Goal: Task Accomplishment & Management: Manage account settings

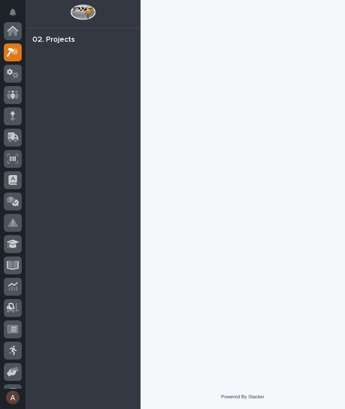
scroll to position [21, 0]
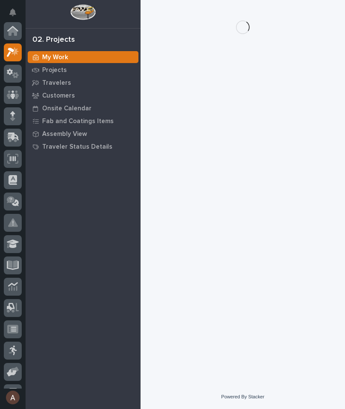
scroll to position [21, 0]
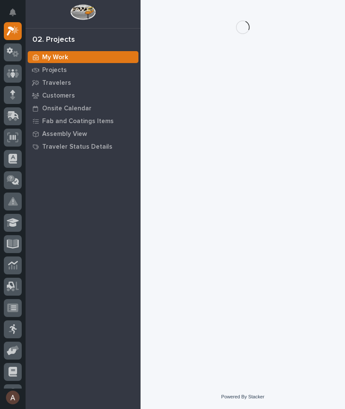
click at [19, 30] on div at bounding box center [13, 31] width 18 height 18
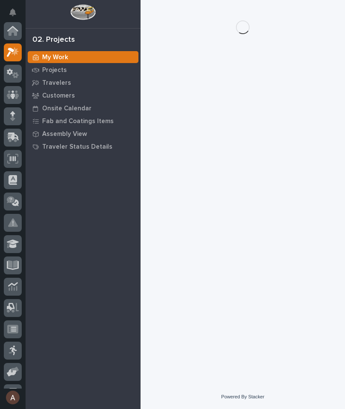
scroll to position [21, 0]
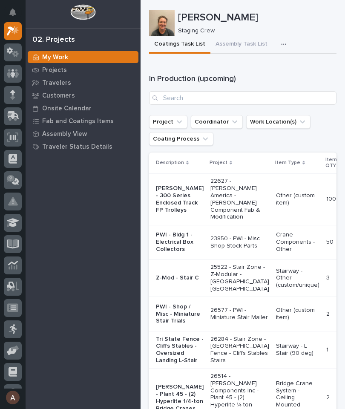
click at [283, 43] on div "button" at bounding box center [285, 44] width 9 height 6
click at [268, 72] on button "Staging Task List" at bounding box center [258, 67] width 56 height 14
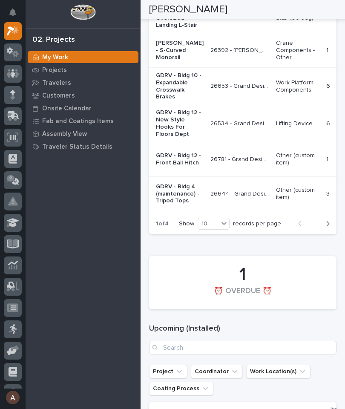
scroll to position [1434, 0]
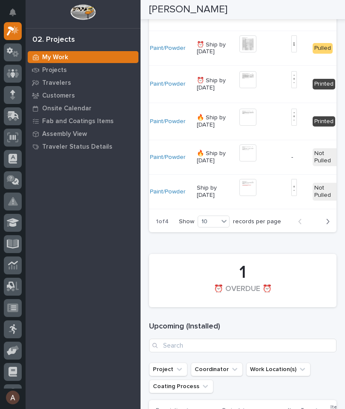
click at [328, 225] on icon "button" at bounding box center [328, 222] width 4 height 8
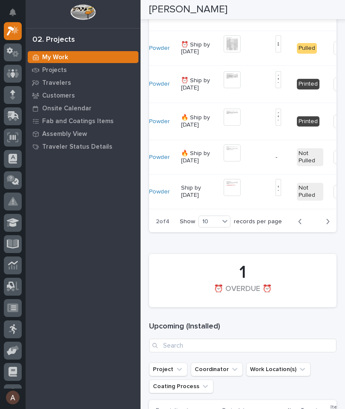
scroll to position [0, 240]
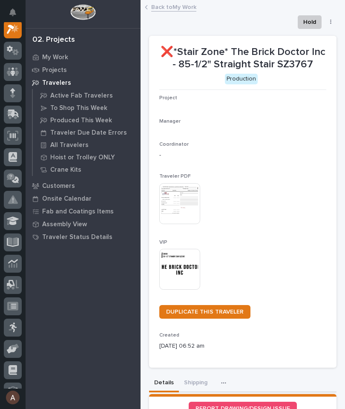
scroll to position [21, 0]
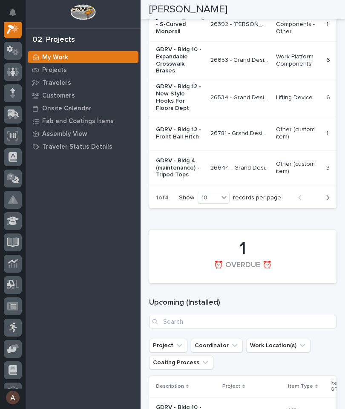
scroll to position [1461, 0]
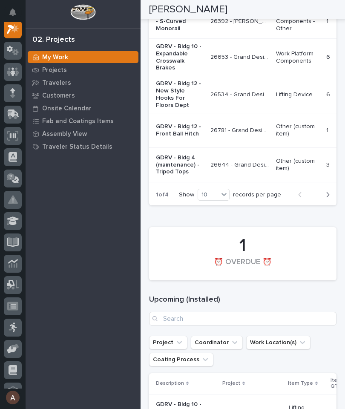
click at [329, 198] on icon "button" at bounding box center [328, 195] width 4 height 8
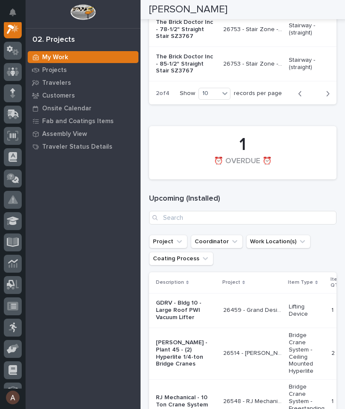
scroll to position [1529, 0]
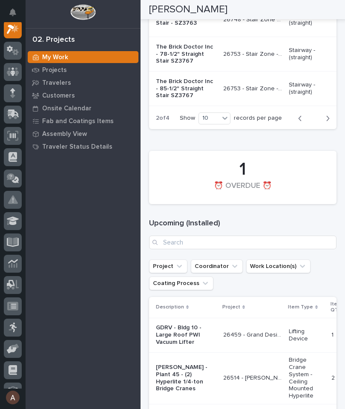
click at [329, 122] on icon "button" at bounding box center [328, 119] width 4 height 8
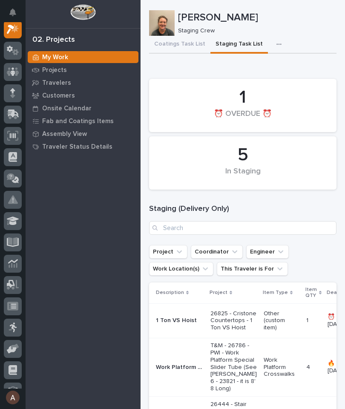
scroll to position [0, 0]
click at [189, 43] on button "Coatings Task List" at bounding box center [179, 45] width 61 height 18
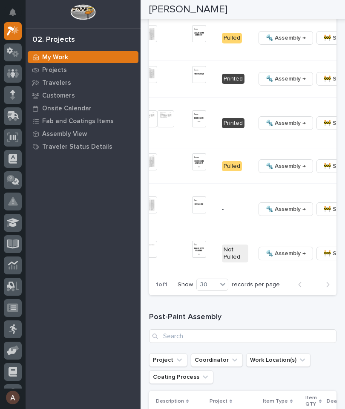
scroll to position [0, 305]
click at [278, 153] on span "🔩 Hardware" at bounding box center [280, 148] width 36 height 10
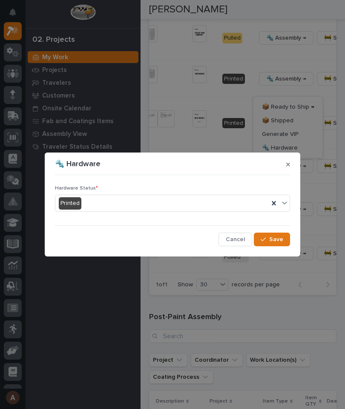
click at [290, 203] on div "Hardware Status * Printed Cancel Save" at bounding box center [172, 212] width 239 height 72
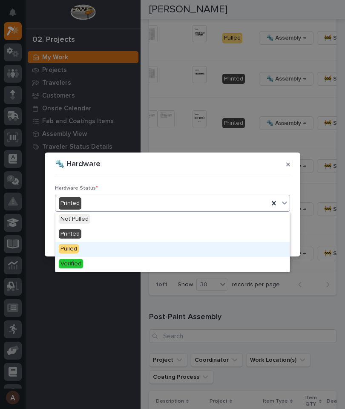
click at [106, 244] on div "Pulled" at bounding box center [172, 249] width 234 height 15
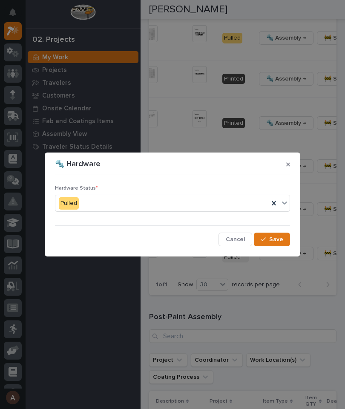
click at [283, 244] on button "Save" at bounding box center [272, 239] width 36 height 14
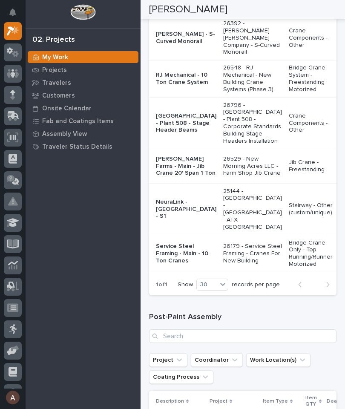
scroll to position [0, 0]
click at [16, 116] on icon at bounding box center [13, 116] width 12 height 10
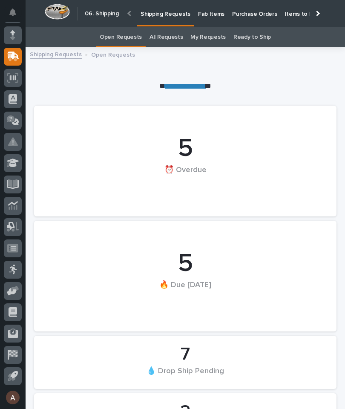
click at [215, 18] on link "Fab Items" at bounding box center [211, 13] width 34 height 26
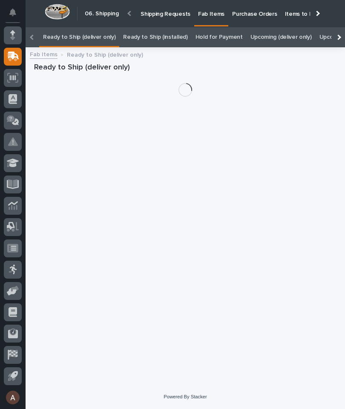
scroll to position [0, -60]
click at [342, 27] on div at bounding box center [338, 37] width 14 height 20
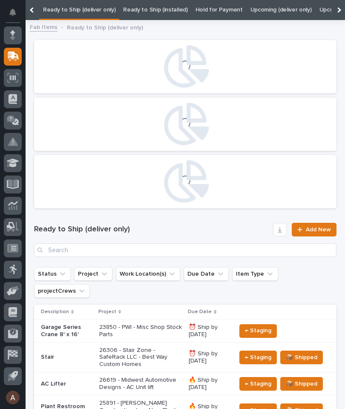
scroll to position [0, 86]
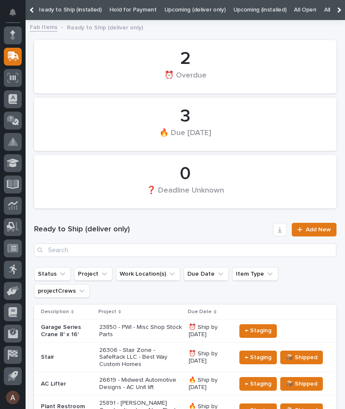
click at [324, 11] on link "All" at bounding box center [327, 10] width 6 height 20
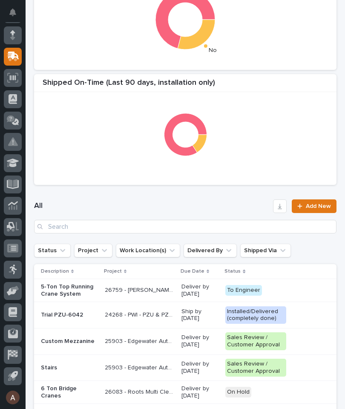
scroll to position [228, 0]
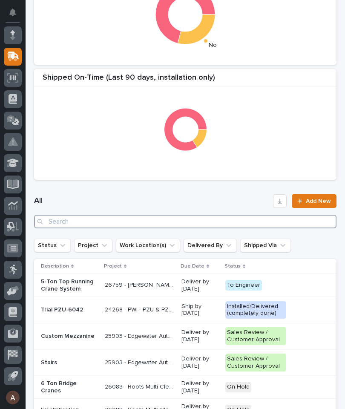
click at [137, 226] on input "Search" at bounding box center [185, 222] width 302 height 14
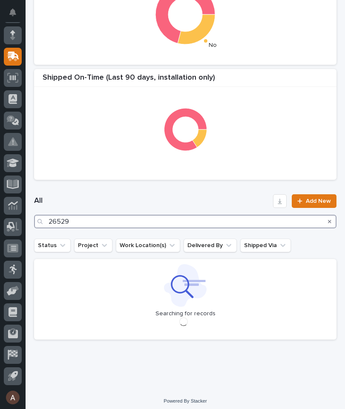
type input "26529"
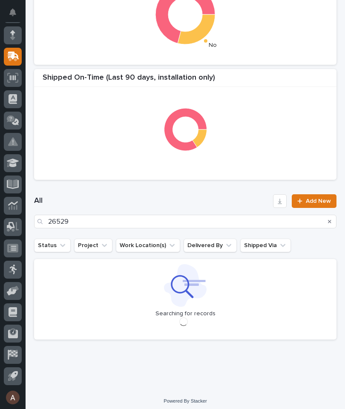
click at [223, 193] on div "All 26529 Add New" at bounding box center [185, 211] width 302 height 54
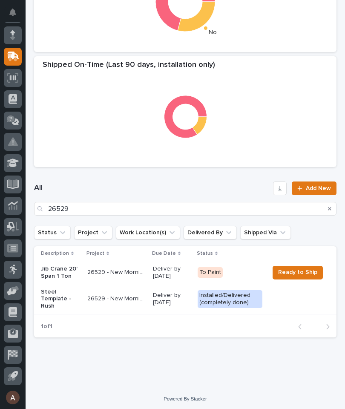
scroll to position [241, 0]
click at [54, 268] on p "Jib Crane 20' Span 1 Ton" at bounding box center [61, 273] width 40 height 14
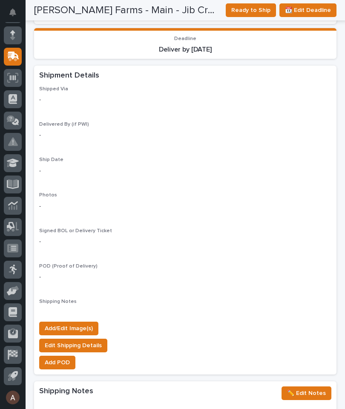
click at [78, 323] on span "Add/Edit Image(s)" at bounding box center [69, 328] width 48 height 10
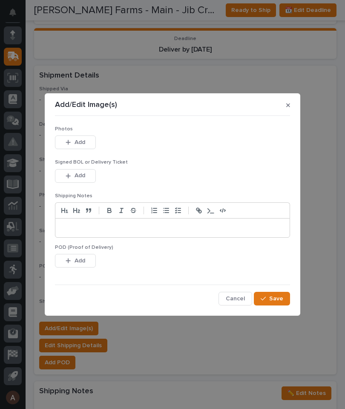
click at [79, 143] on span "Add" at bounding box center [80, 142] width 11 height 8
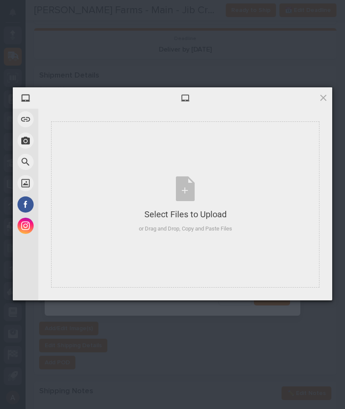
click at [272, 191] on div "Select Files to Upload or Drag and Drop, Copy and Paste Files" at bounding box center [185, 204] width 268 height 166
click at [323, 96] on span at bounding box center [322, 97] width 9 height 9
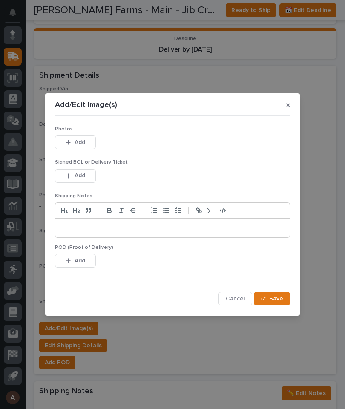
click at [308, 90] on div "Add/Edit Image(s) Photos This file cannot be opened Download File Add Signed BO…" at bounding box center [172, 204] width 345 height 409
click at [287, 101] on button "button" at bounding box center [288, 105] width 11 height 14
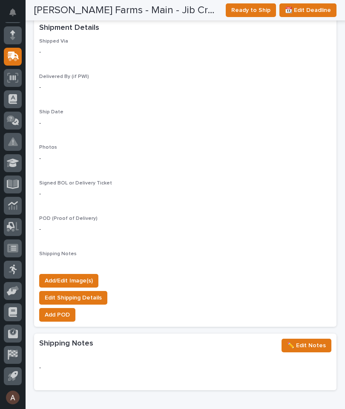
scroll to position [711, 0]
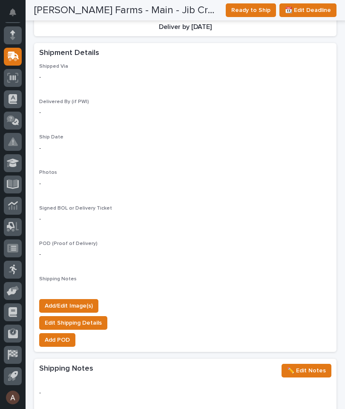
click at [89, 301] on span "Add/Edit Image(s)" at bounding box center [69, 306] width 48 height 10
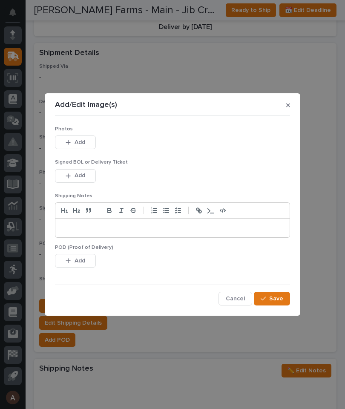
click at [87, 140] on button "Add" at bounding box center [75, 142] width 41 height 14
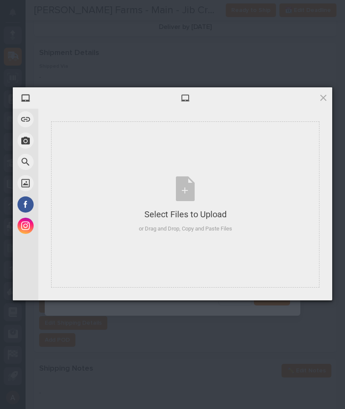
click at [265, 191] on div "Select Files to Upload or Drag and Drop, Copy and Paste Files" at bounding box center [185, 204] width 268 height 166
click at [323, 96] on span at bounding box center [322, 97] width 9 height 9
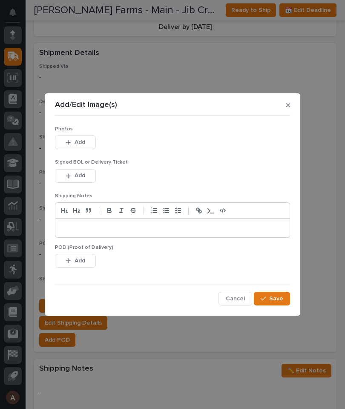
click at [290, 100] on button "button" at bounding box center [288, 105] width 11 height 14
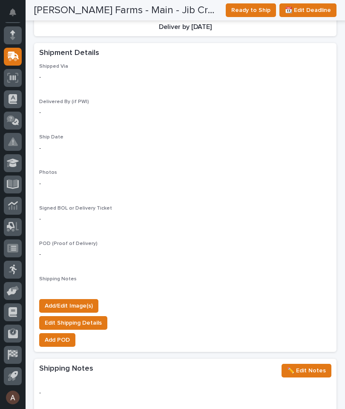
click at [70, 301] on span "Add/Edit Image(s)" at bounding box center [69, 306] width 48 height 10
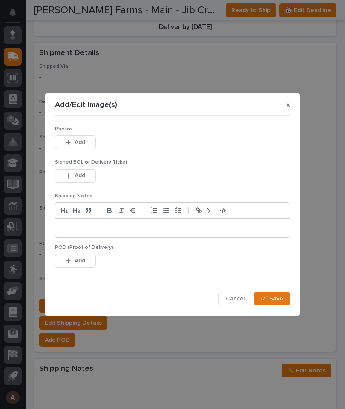
click at [86, 138] on button "Add" at bounding box center [75, 142] width 41 height 14
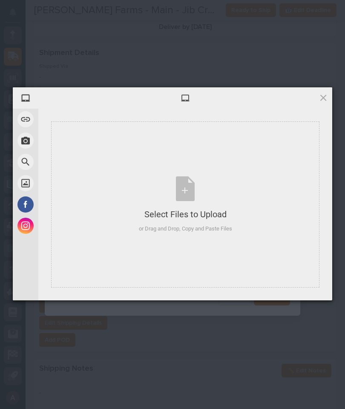
click at [269, 153] on div "Select Files to Upload or Drag and Drop, Copy and Paste Files" at bounding box center [185, 204] width 268 height 166
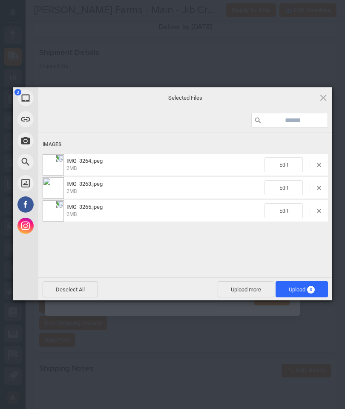
click at [310, 284] on span "Upload 3" at bounding box center [301, 289] width 52 height 16
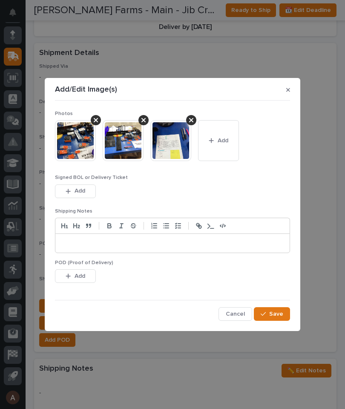
click at [219, 141] on span "Add" at bounding box center [223, 141] width 11 height 8
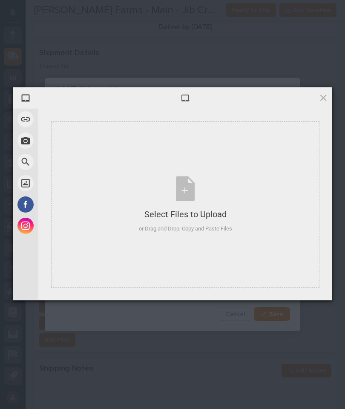
click at [245, 148] on div "Select Files to Upload or Drag and Drop, Copy and Paste Files" at bounding box center [185, 204] width 268 height 166
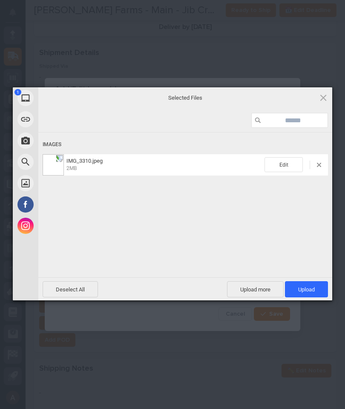
click at [310, 289] on span "Upload 1" at bounding box center [306, 289] width 17 height 6
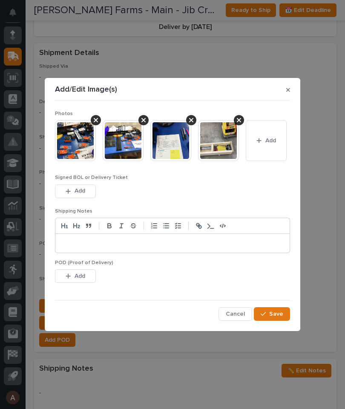
click at [280, 312] on span "Save" at bounding box center [276, 314] width 14 height 8
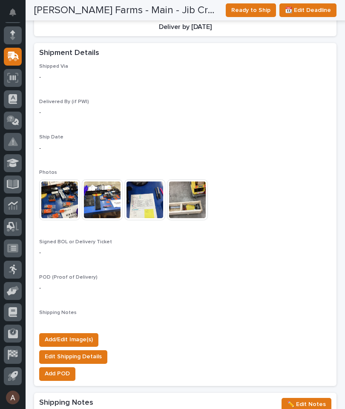
click at [73, 334] on span "Add/Edit Image(s)" at bounding box center [69, 339] width 48 height 10
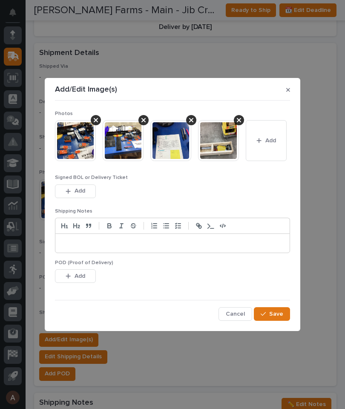
click at [269, 137] on button "Add" at bounding box center [266, 140] width 41 height 41
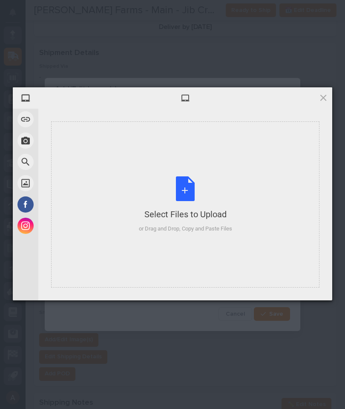
click at [243, 167] on div "Select Files to Upload or Drag and Drop, Copy and Paste Files" at bounding box center [185, 204] width 268 height 166
click at [326, 97] on span at bounding box center [322, 97] width 9 height 9
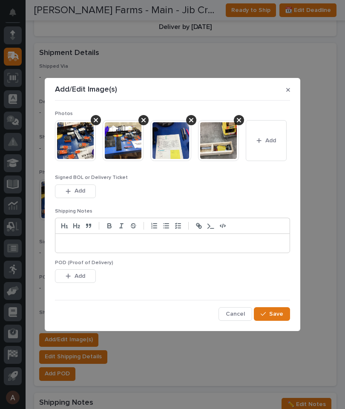
click at [285, 312] on button "Save" at bounding box center [272, 314] width 36 height 14
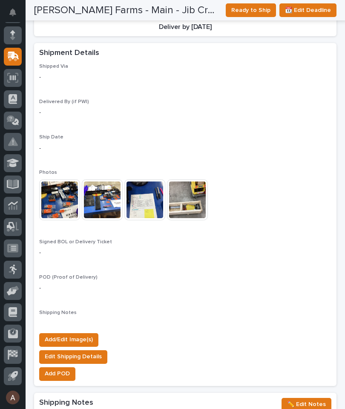
click at [258, 9] on span "Ready to Ship" at bounding box center [250, 10] width 39 height 10
